Goal: Information Seeking & Learning: Find specific fact

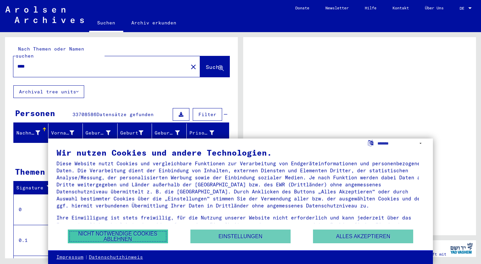
click at [134, 237] on button "Nicht notwendige Cookies ablehnen" at bounding box center [118, 236] width 100 height 14
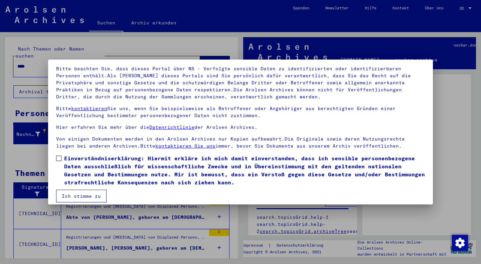
scroll to position [49, 0]
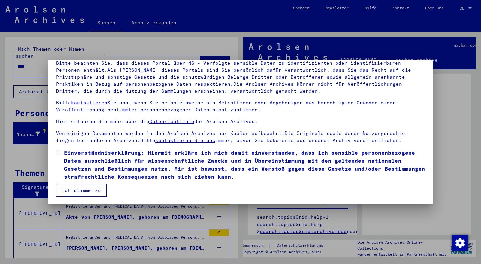
click at [155, 139] on link "kontaktieren Sie uns" at bounding box center [185, 140] width 60 height 6
click at [84, 99] on p "Bitte kontaktieren Sie uns, wenn Sie beispielsweise als Betroffener oder Angehö…" at bounding box center [240, 106] width 369 height 14
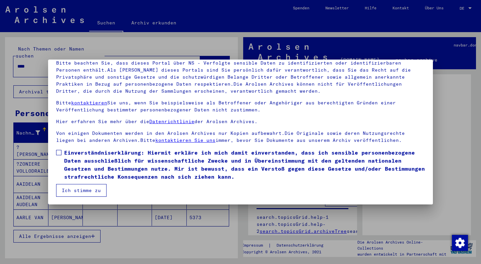
click at [95, 103] on link "kontaktieren" at bounding box center [89, 103] width 36 height 6
click at [156, 122] on link "Datenrichtlinie" at bounding box center [171, 121] width 45 height 6
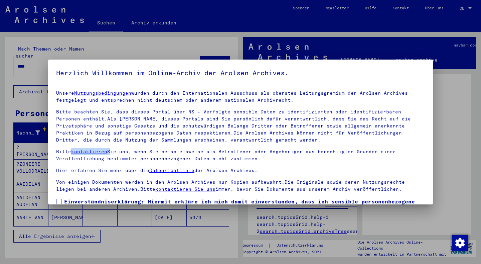
click at [113, 92] on link "Nutzungsbedingungen" at bounding box center [102, 93] width 57 height 6
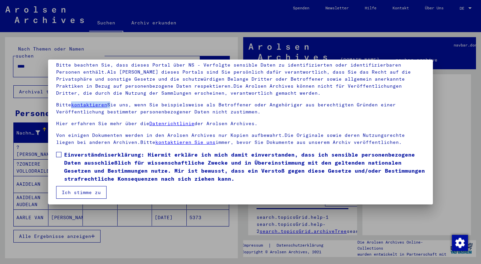
scroll to position [49, 0]
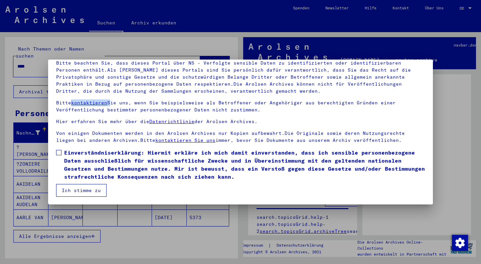
click at [80, 190] on button "Ich stimme zu" at bounding box center [81, 190] width 50 height 13
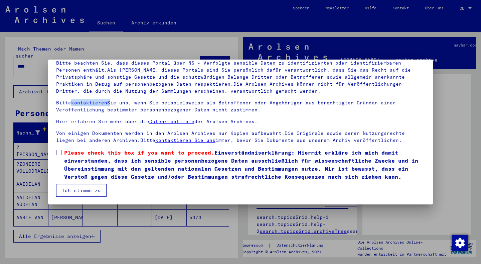
click at [80, 190] on button "Ich stimme zu" at bounding box center [81, 190] width 50 height 13
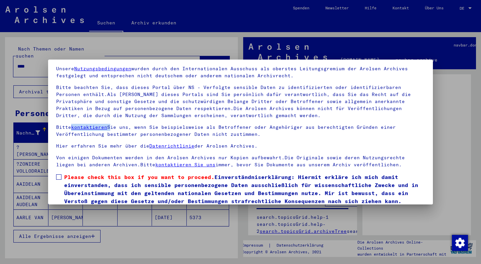
scroll to position [0, 0]
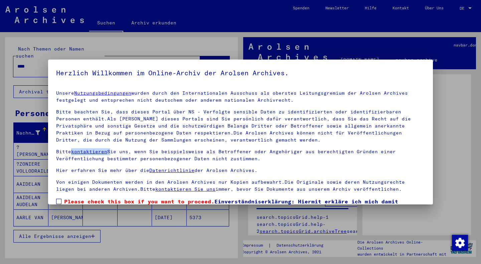
click at [108, 92] on link "Nutzungsbedingungen" at bounding box center [102, 93] width 57 height 6
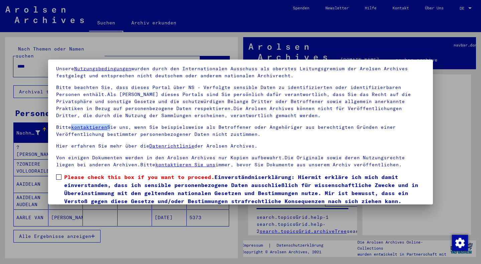
scroll to position [49, 0]
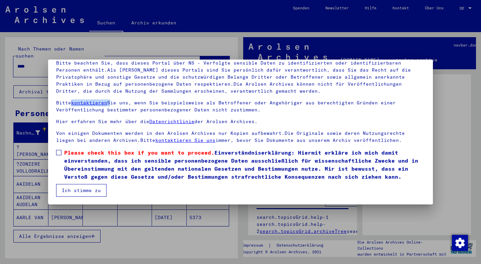
click at [166, 122] on link "Datenrichtlinie" at bounding box center [171, 121] width 45 height 6
click at [149, 151] on span "Please check this box if you want to proceed." at bounding box center [139, 152] width 150 height 7
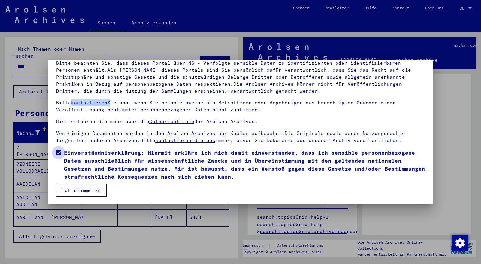
click at [149, 151] on span "Einverständniserklärung: Hiermit erkläre ich mich damit einverstanden, dass ich…" at bounding box center [244, 164] width 361 height 32
drag, startPoint x: 318, startPoint y: 148, endPoint x: 320, endPoint y: 153, distance: 4.7
click at [318, 149] on span "Einverständniserklärung: Hiermit erkläre ich mich damit einverstanden, dass ich…" at bounding box center [244, 164] width 361 height 32
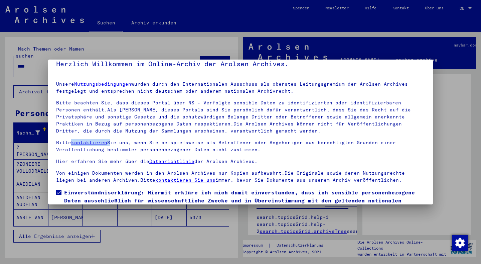
scroll to position [0, 0]
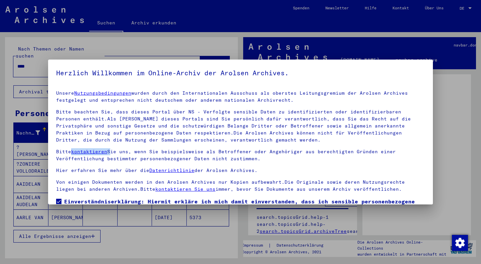
click at [113, 93] on link "Nutzungsbedingungen" at bounding box center [102, 93] width 57 height 6
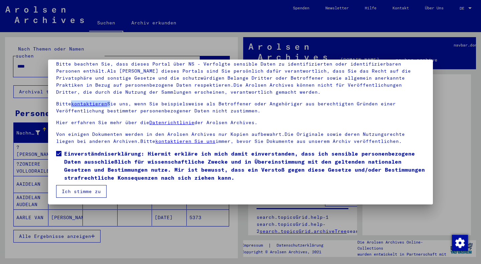
scroll to position [49, 0]
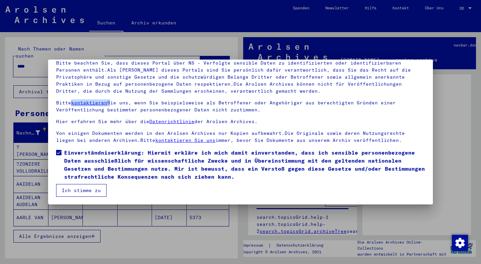
click at [85, 188] on button "Ich stimme zu" at bounding box center [81, 190] width 50 height 13
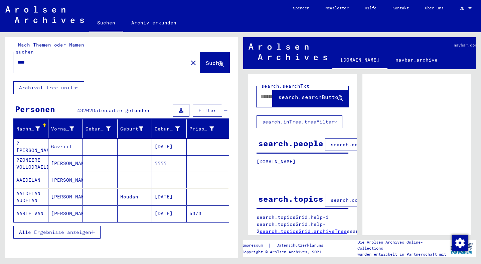
scroll to position [0, 0]
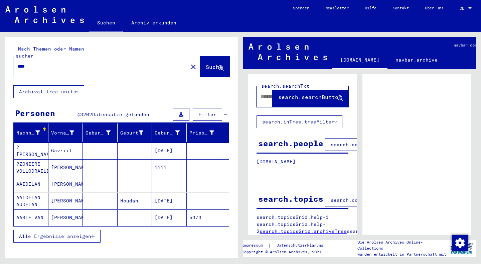
click at [31, 63] on input "****" at bounding box center [100, 66] width 167 height 7
type input "*"
click at [200, 61] on button "Suche" at bounding box center [214, 66] width 29 height 21
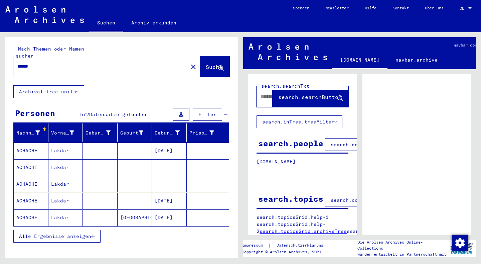
click at [36, 63] on input "******" at bounding box center [100, 66] width 167 height 7
type input "*"
click at [206, 63] on span "Suche" at bounding box center [214, 66] width 17 height 7
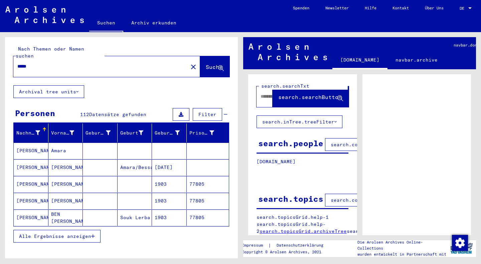
click at [35, 63] on input "*****" at bounding box center [100, 66] width 167 height 7
type input "*"
click at [30, 63] on input "text" at bounding box center [100, 66] width 167 height 7
click at [206, 63] on span "Suche" at bounding box center [214, 66] width 17 height 7
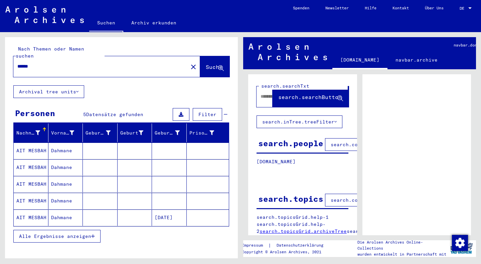
click at [155, 209] on mat-cell "[DATE]" at bounding box center [169, 217] width 35 height 16
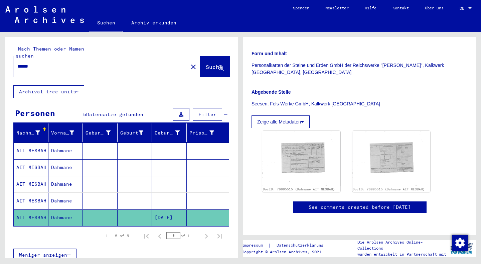
click at [40, 63] on input "******" at bounding box center [100, 66] width 167 height 7
type input "*"
click at [200, 58] on button "Suche" at bounding box center [214, 66] width 29 height 21
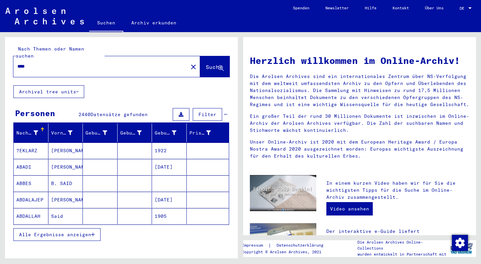
click at [37, 63] on input "****" at bounding box center [98, 66] width 163 height 7
type input "*"
click at [206, 63] on span "Suche" at bounding box center [214, 66] width 17 height 7
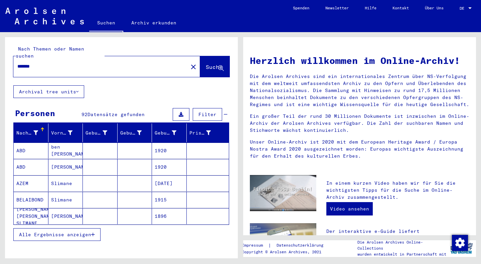
click at [43, 63] on input "*******" at bounding box center [98, 66] width 163 height 7
type input "*"
click at [206, 63] on span "Suche" at bounding box center [214, 66] width 17 height 7
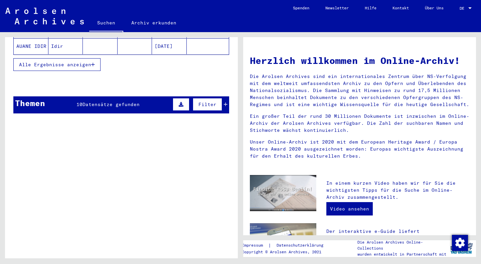
scroll to position [198, 0]
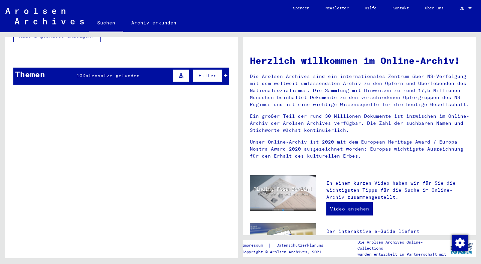
click at [198, 73] on span "Filter" at bounding box center [207, 76] width 18 height 6
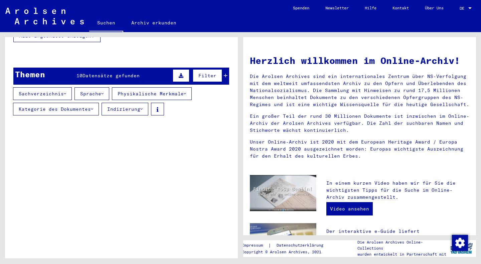
click at [159, 146] on div "[PERSON_NAME], [PERSON_NAME], geboren am [DEMOGRAPHIC_DATA], geboren in [GEOGRA…" at bounding box center [136, 149] width 140 height 7
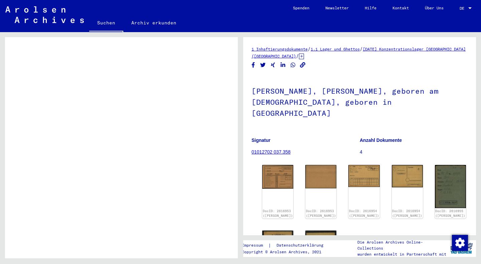
scroll to position [284, 0]
click at [271, 165] on img at bounding box center [278, 175] width 33 height 25
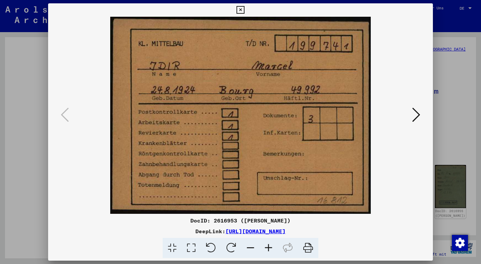
click at [419, 113] on icon at bounding box center [416, 115] width 8 height 16
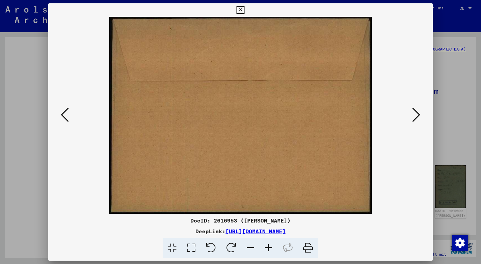
click at [415, 112] on icon at bounding box center [416, 115] width 8 height 16
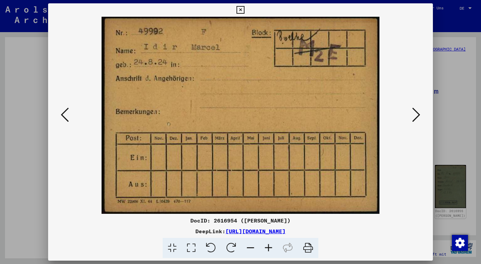
click at [415, 112] on icon at bounding box center [416, 115] width 8 height 16
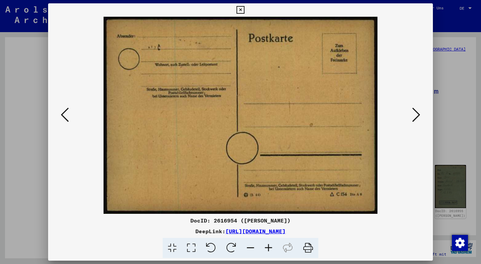
click at [415, 112] on icon at bounding box center [416, 115] width 8 height 16
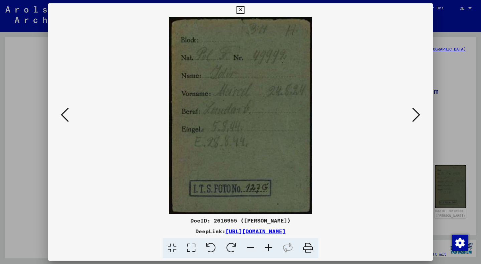
click at [415, 112] on icon at bounding box center [416, 115] width 8 height 16
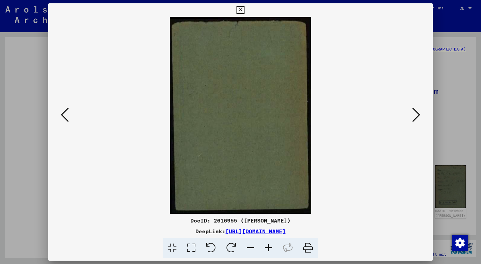
click at [415, 112] on icon at bounding box center [416, 115] width 8 height 16
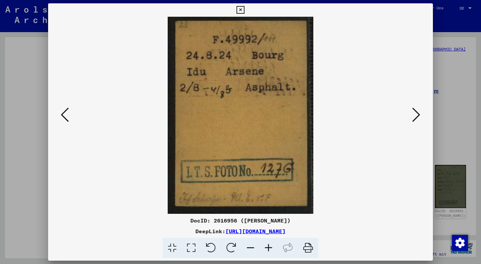
click at [415, 112] on icon at bounding box center [416, 115] width 8 height 16
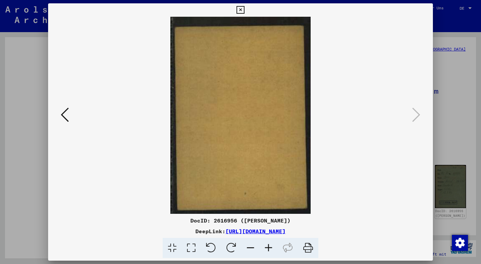
click at [415, 112] on icon at bounding box center [416, 115] width 8 height 16
click at [244, 6] on icon at bounding box center [241, 10] width 8 height 8
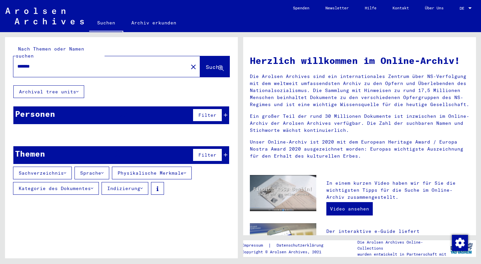
click at [42, 63] on input "*******" at bounding box center [98, 66] width 163 height 7
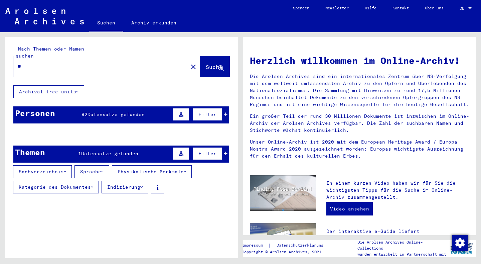
type input "*"
click at [206, 63] on span "Suche" at bounding box center [214, 66] width 17 height 7
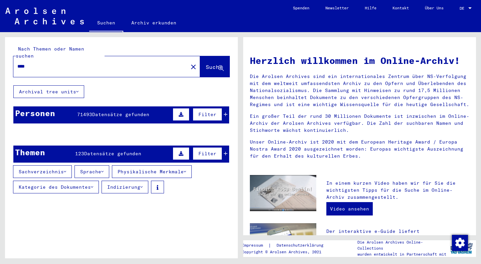
click at [206, 63] on span "Suche" at bounding box center [214, 66] width 17 height 7
click at [218, 65] on icon at bounding box center [221, 68] width 6 height 6
click at [481, 18] on mat-toolbar "Suchen Archiv erkunden Detailfragen/-infos zu den Dokumenten? Stelle hier einen…" at bounding box center [240, 16] width 481 height 32
click at [206, 63] on span "Suche" at bounding box center [214, 66] width 17 height 7
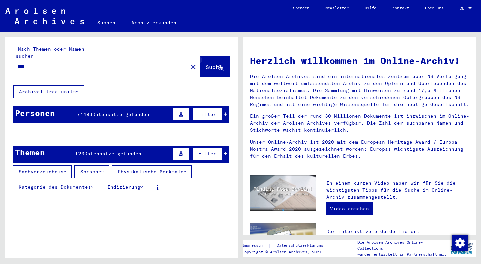
click at [218, 65] on icon at bounding box center [221, 68] width 6 height 6
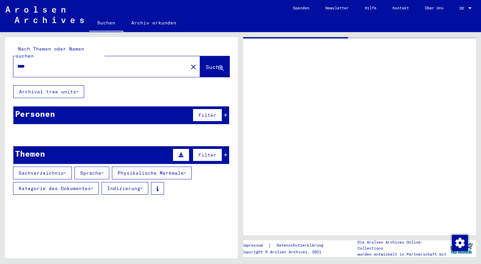
type input "******"
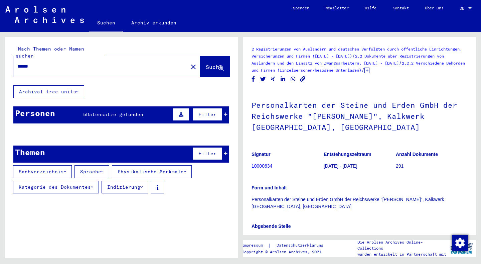
click at [37, 63] on input "******" at bounding box center [100, 66] width 167 height 7
